Goal: Task Accomplishment & Management: Use online tool/utility

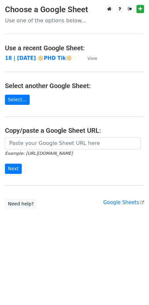
click at [37, 62] on td "18 | [DATE] 🔆PHD Tik🔆" at bounding box center [43, 59] width 76 height 8
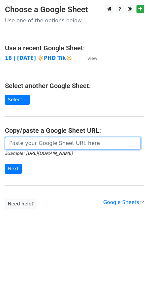
click at [35, 139] on input "url" at bounding box center [72, 143] width 135 height 12
paste input "[URL][DOMAIN_NAME]"
type input "[URL][DOMAIN_NAME]"
click at [5, 164] on input "Next" at bounding box center [13, 169] width 17 height 10
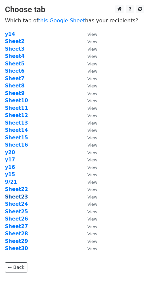
click at [20, 197] on strong "Sheet23" at bounding box center [16, 197] width 23 height 6
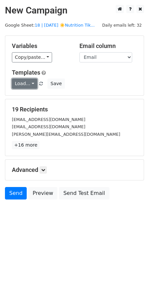
click at [23, 84] on link "Load..." at bounding box center [24, 84] width 25 height 10
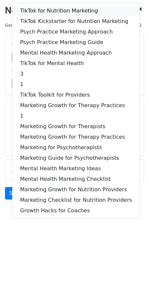
click at [54, 12] on link "TikTok for Nutrition Marketing" at bounding box center [75, 11] width 127 height 11
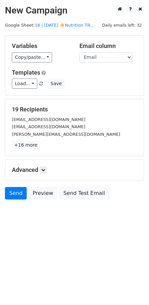
click at [45, 165] on div "Advanced Tracking Track Opens UTM Codes Track Clicks Filters Only include sprea…" at bounding box center [74, 170] width 138 height 20
click at [45, 171] on icon at bounding box center [43, 170] width 4 height 4
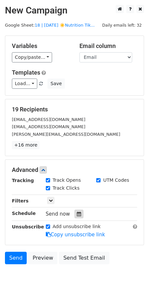
click at [77, 213] on icon at bounding box center [79, 214] width 4 height 5
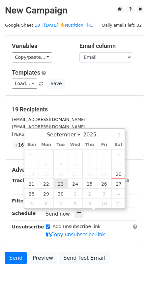
type input "2025-09-23 12:00"
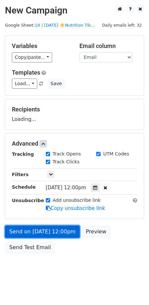
click at [54, 228] on link "Send on Sep 23 at 12:00pm" at bounding box center [42, 231] width 75 height 12
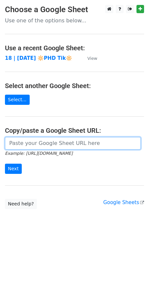
click at [44, 140] on input "url" at bounding box center [72, 143] width 135 height 12
paste input "https://docs.google.com/spreadsheets/d/17sAUkiQUSltR3WSGAZn_LD18KmXhQHrJEKZ7QqX…"
type input "https://docs.google.com/spreadsheets/d/17sAUkiQUSltR3WSGAZn_LD18KmXhQHrJEKZ7QqX…"
click at [5, 164] on input "Next" at bounding box center [13, 169] width 17 height 10
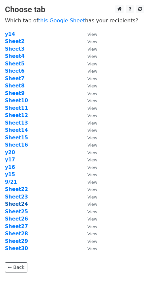
click at [22, 204] on strong "Sheet24" at bounding box center [16, 204] width 23 height 6
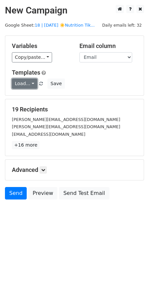
click at [22, 85] on link "Load..." at bounding box center [24, 84] width 25 height 10
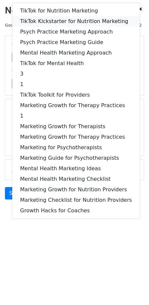
click at [64, 22] on link "TikTok Kickstarter for Nutrition Marketing" at bounding box center [75, 21] width 127 height 11
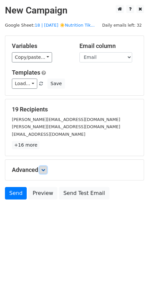
click at [47, 169] on link at bounding box center [42, 169] width 7 height 7
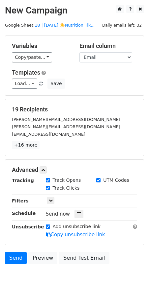
click at [75, 217] on div "Tracking Track Opens UTM Codes Track Clicks Filters Only include spreadsheet ro…" at bounding box center [74, 207] width 125 height 61
click at [77, 213] on icon at bounding box center [79, 214] width 4 height 5
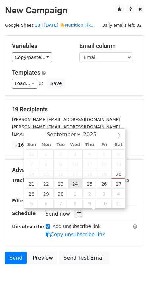
type input "2025-09-24 12:00"
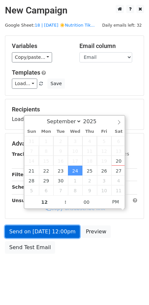
click at [63, 236] on link "Send on Sep 24 at 12:00pm" at bounding box center [42, 231] width 75 height 12
